Goal: Navigation & Orientation: Find specific page/section

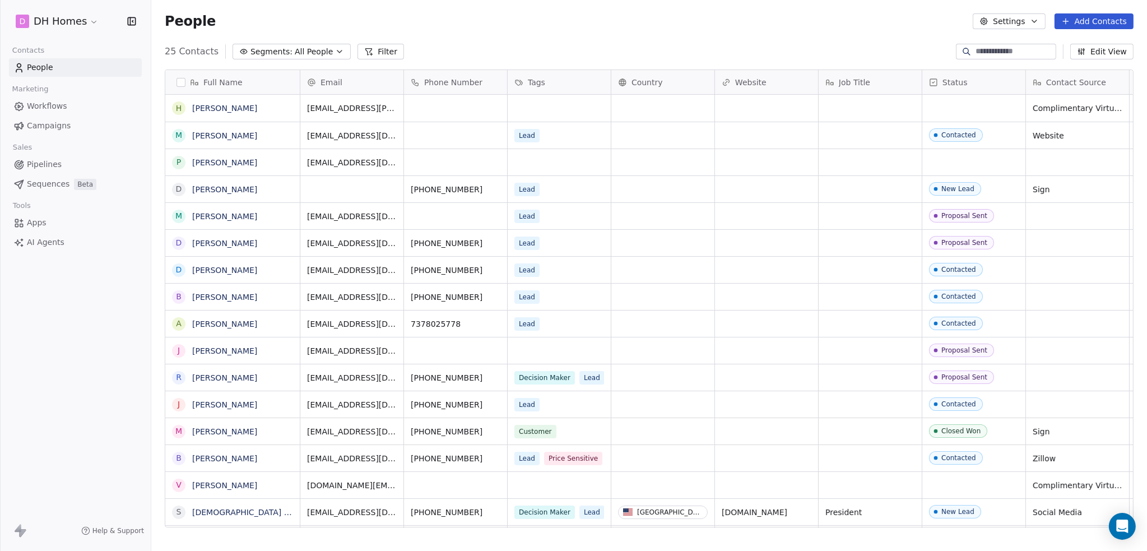
scroll to position [476, 987]
click at [82, 15] on html "D DH Homes Contacts People Marketing Workflows Campaigns Sales Pipelines Sequen…" at bounding box center [573, 275] width 1147 height 551
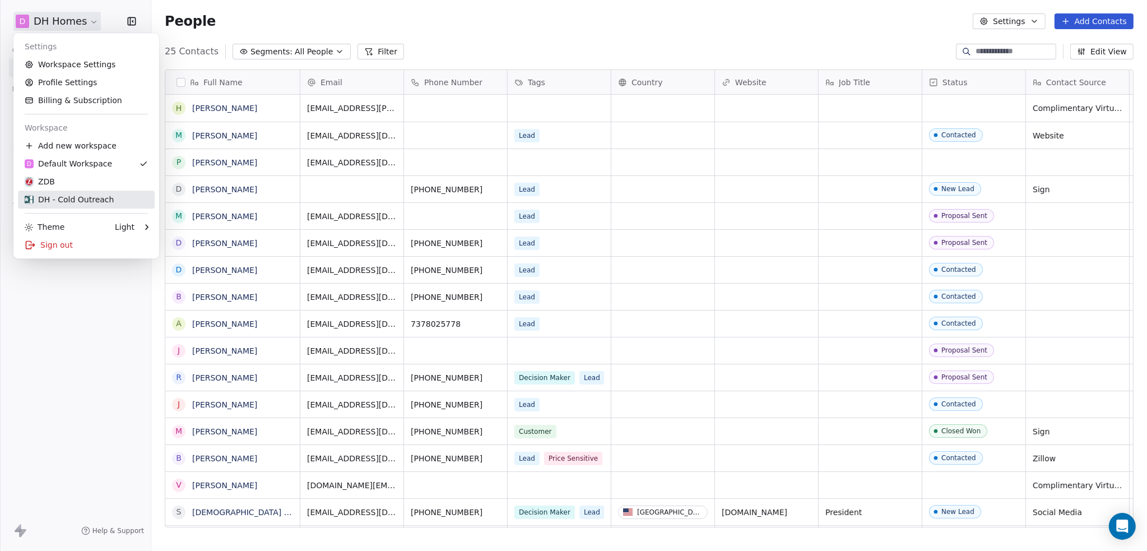
click at [93, 200] on div "DH - Cold Outreach" at bounding box center [69, 199] width 89 height 11
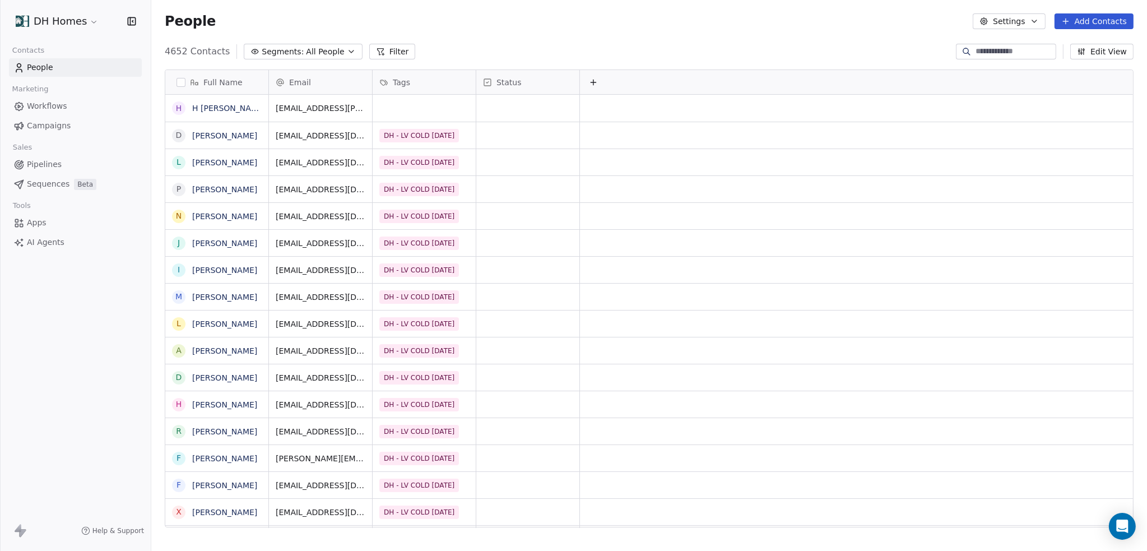
scroll to position [476, 987]
click at [47, 126] on span "Campaigns" at bounding box center [49, 126] width 44 height 12
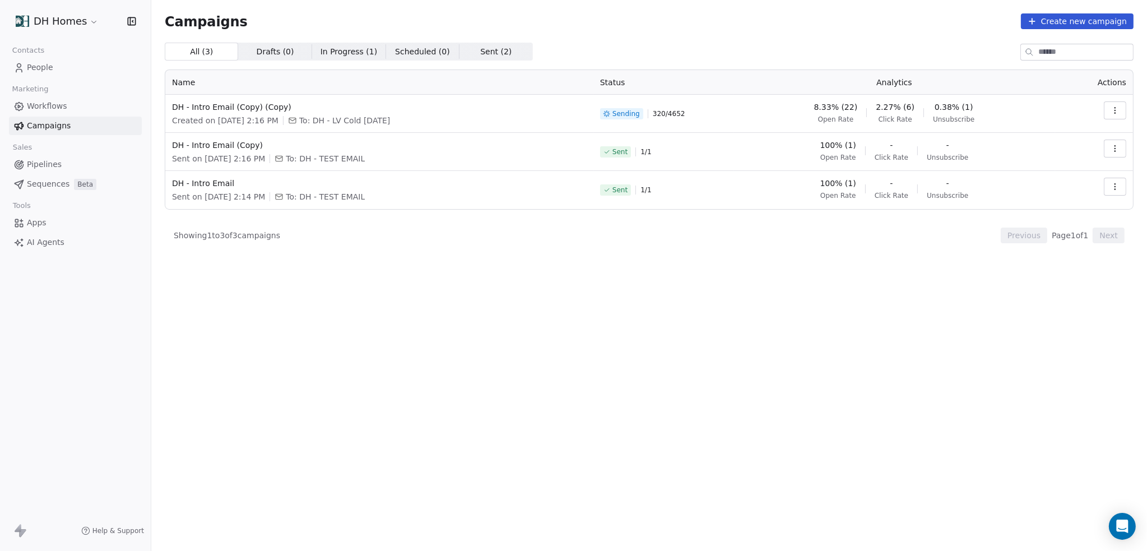
click at [39, 66] on span "People" at bounding box center [40, 68] width 26 height 12
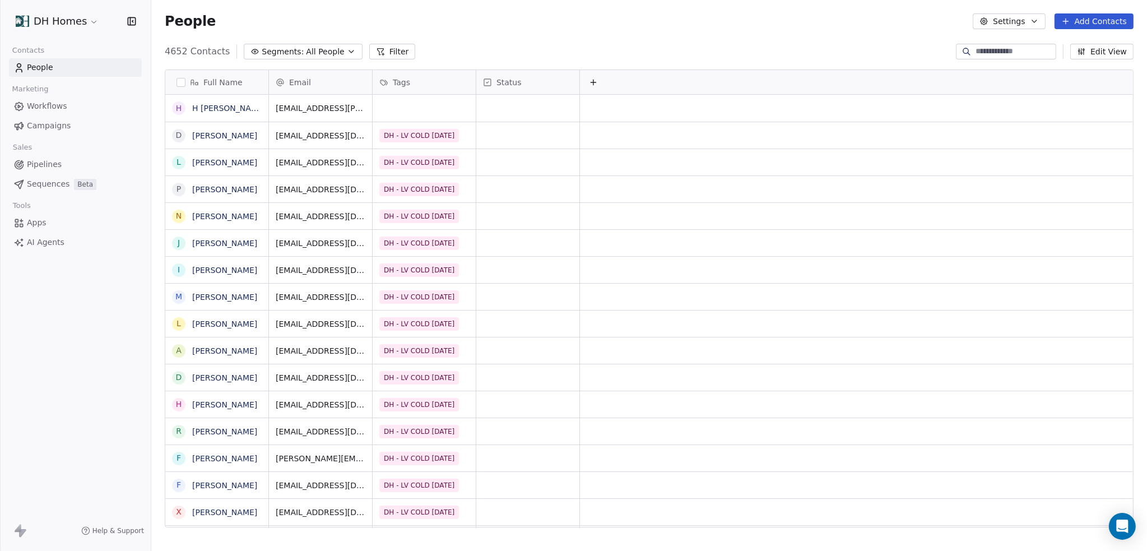
scroll to position [476, 987]
click at [71, 24] on html "DH Homes Contacts People Marketing Workflows Campaigns Sales Pipelines Sequence…" at bounding box center [573, 275] width 1147 height 551
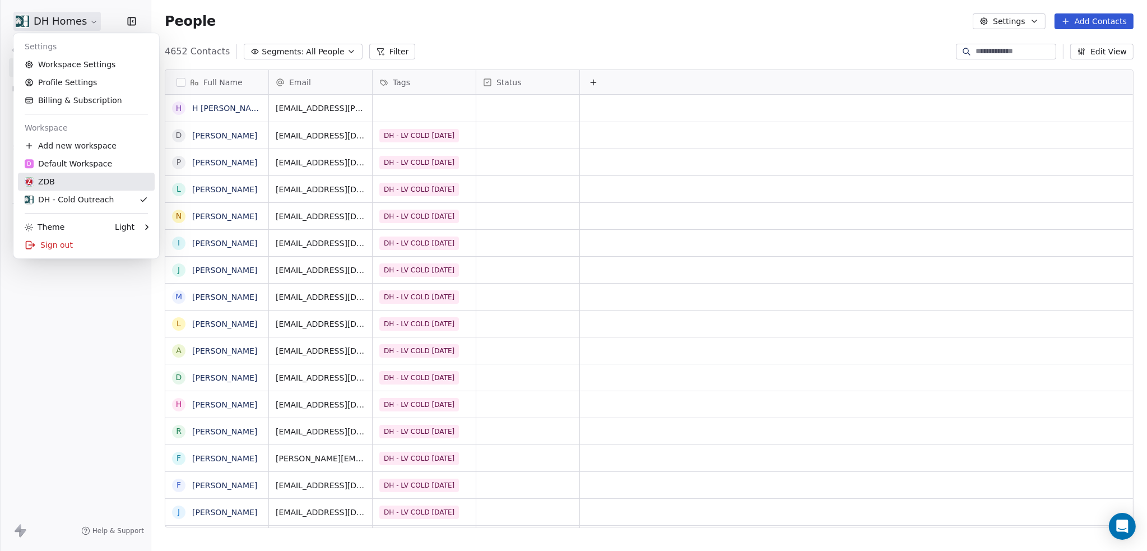
click at [86, 176] on div "ZDB" at bounding box center [86, 181] width 123 height 11
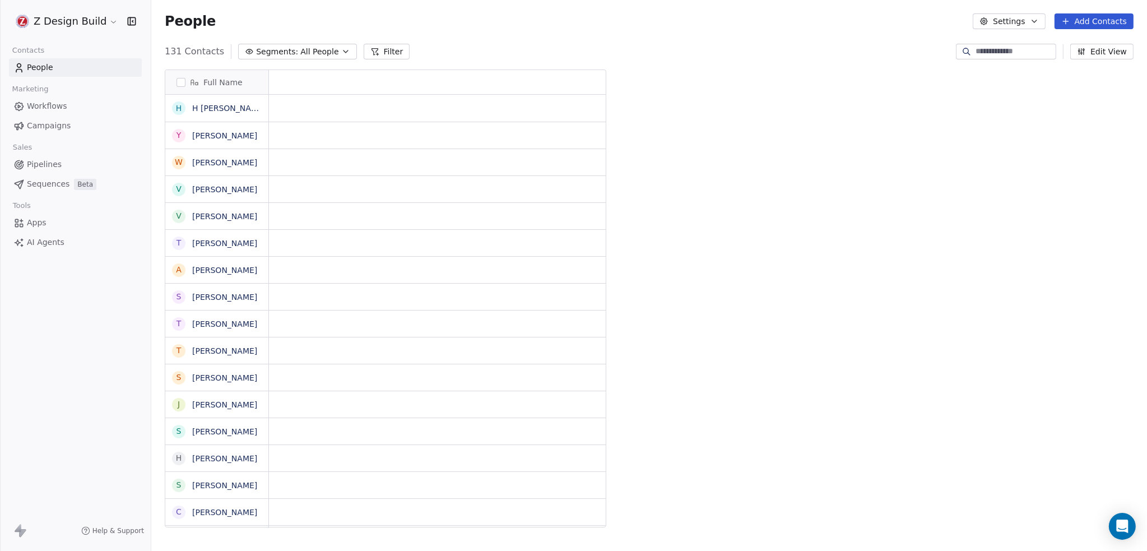
scroll to position [476, 987]
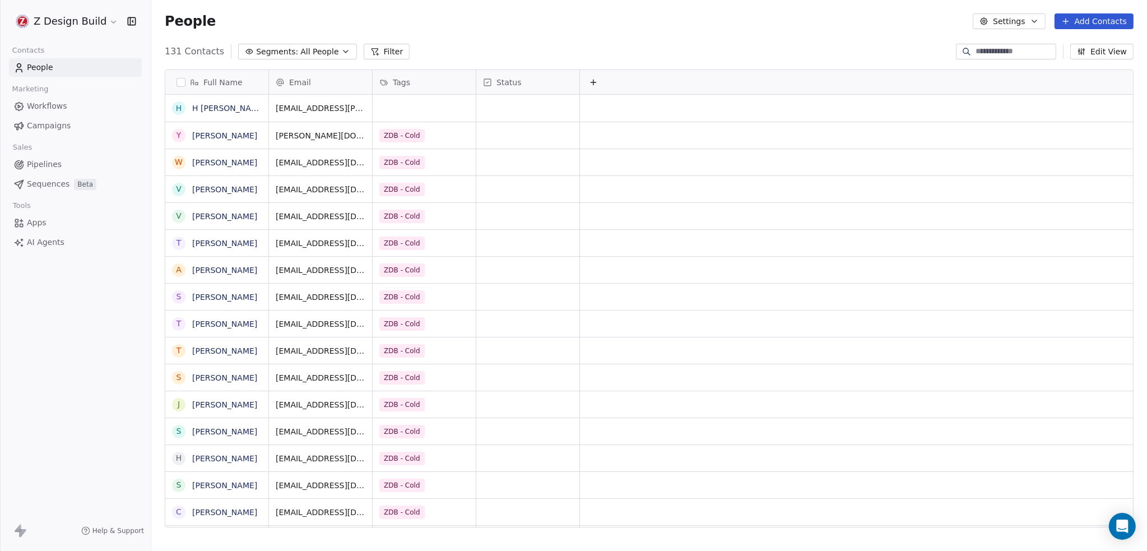
click at [54, 129] on span "Campaigns" at bounding box center [49, 126] width 44 height 12
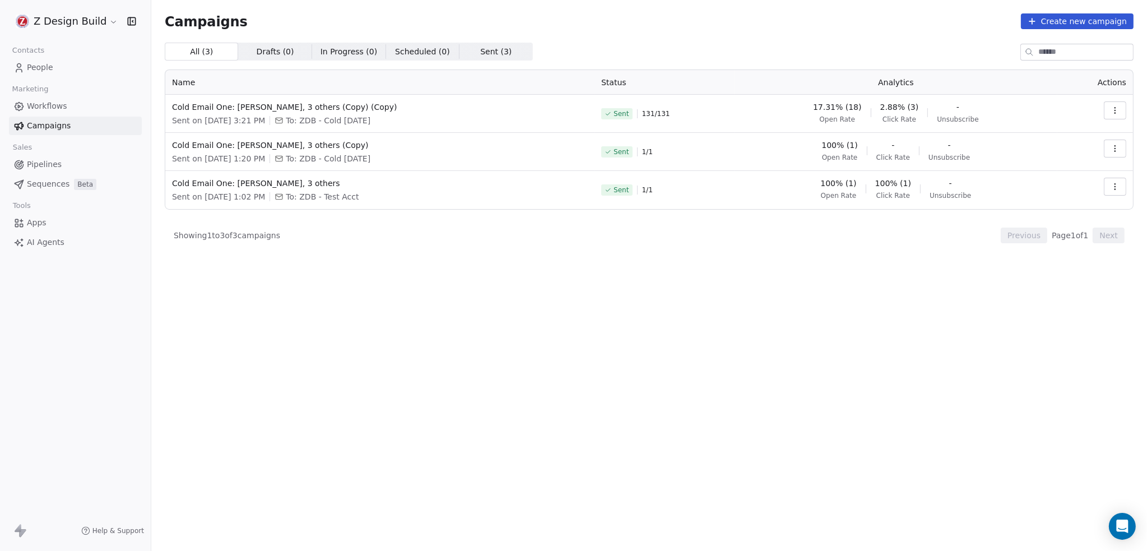
click at [82, 129] on link "Campaigns" at bounding box center [75, 126] width 133 height 18
click at [57, 103] on span "Workflows" at bounding box center [47, 106] width 40 height 12
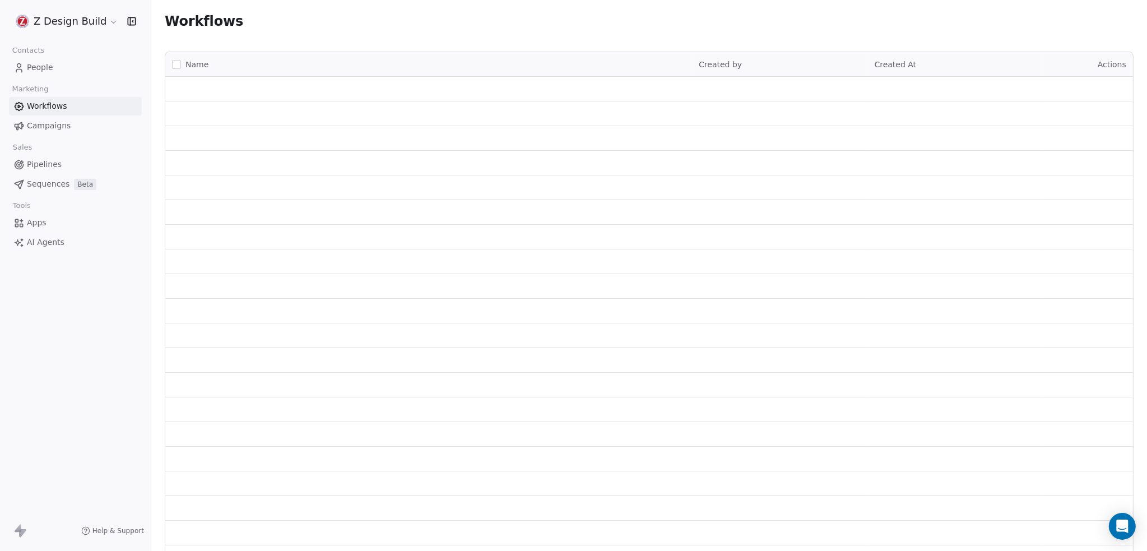
click at [49, 64] on span "People" at bounding box center [40, 68] width 26 height 12
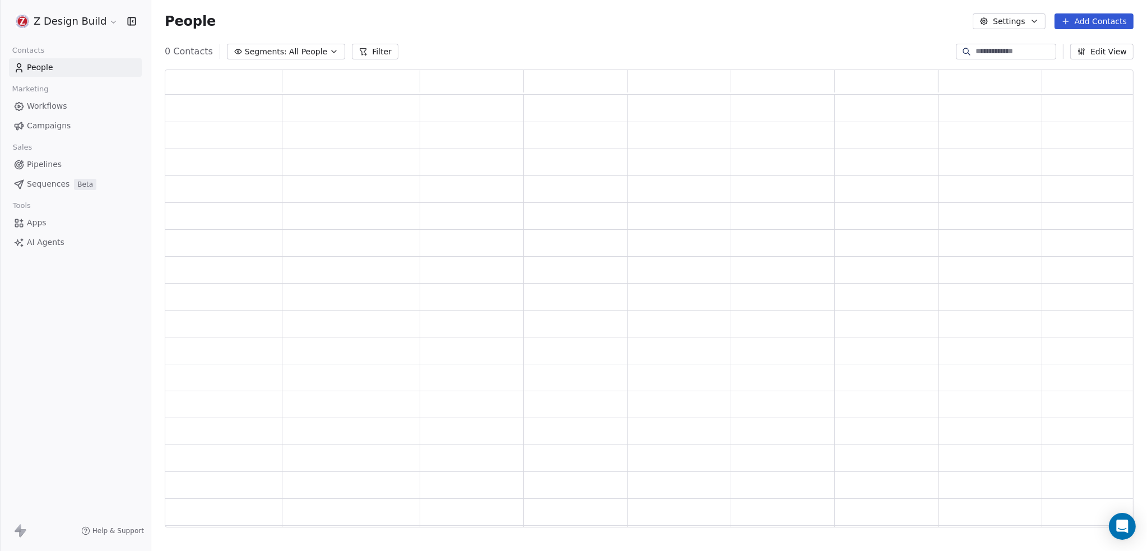
scroll to position [449, 960]
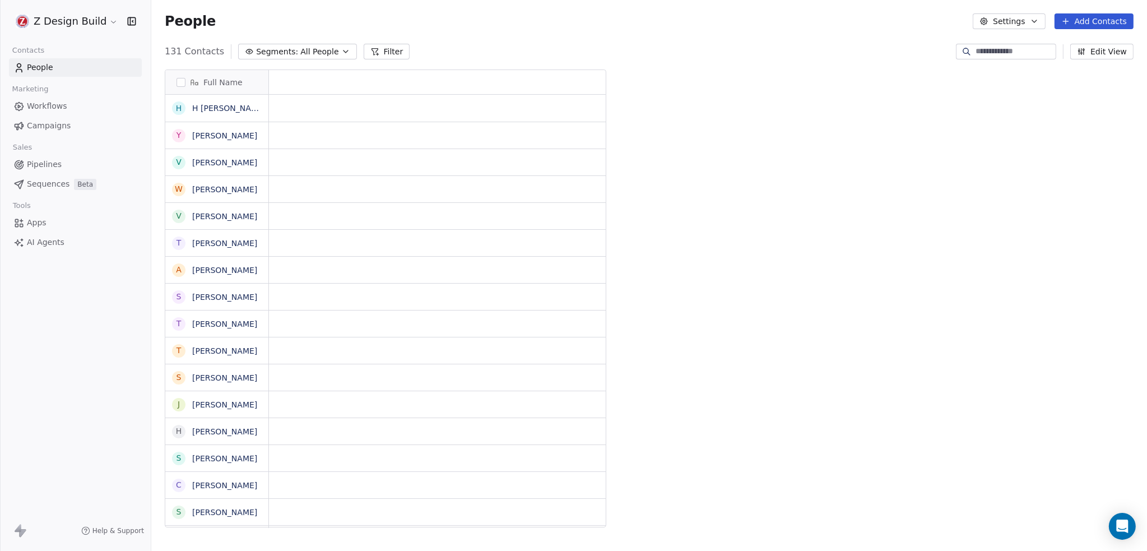
click at [91, 24] on html "Z Design Build Contacts People Marketing Workflows Campaigns Sales Pipelines Se…" at bounding box center [573, 275] width 1147 height 551
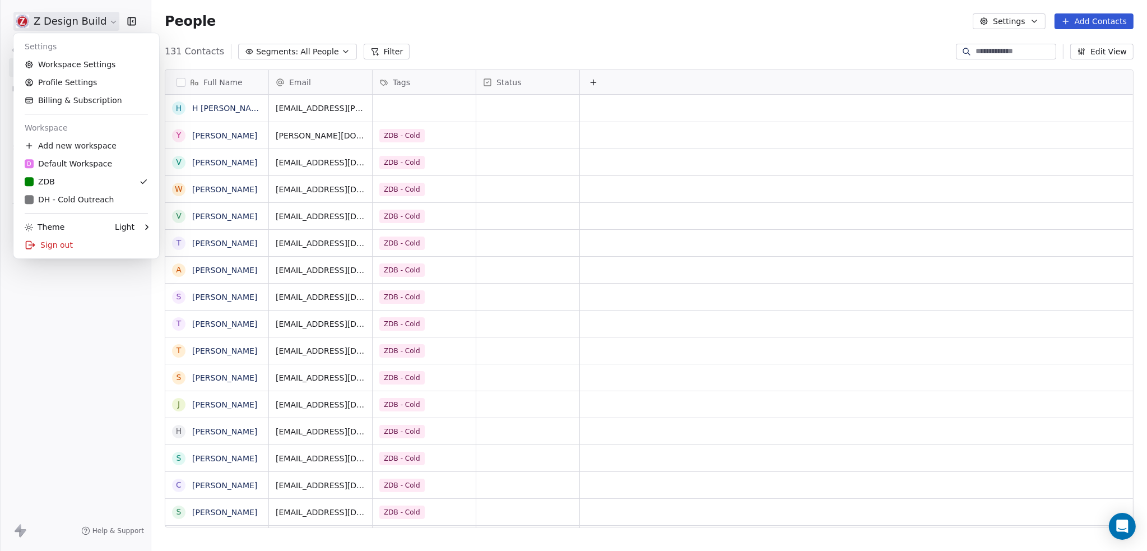
scroll to position [476, 987]
click at [83, 198] on div "DH - Cold Outreach" at bounding box center [69, 199] width 89 height 11
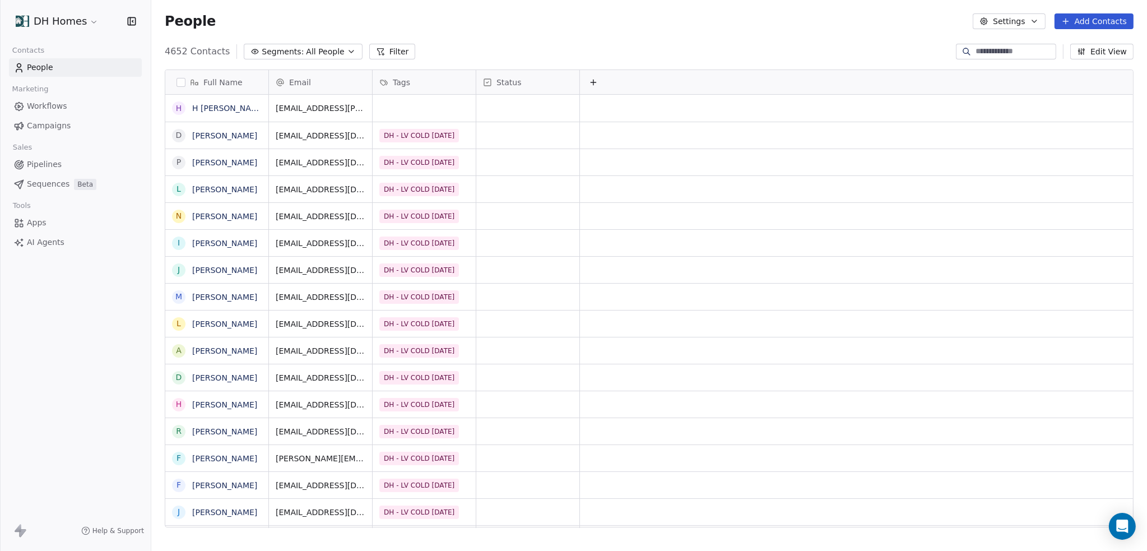
scroll to position [476, 987]
click at [46, 117] on link "Campaigns" at bounding box center [75, 126] width 133 height 18
